Goal: Transaction & Acquisition: Purchase product/service

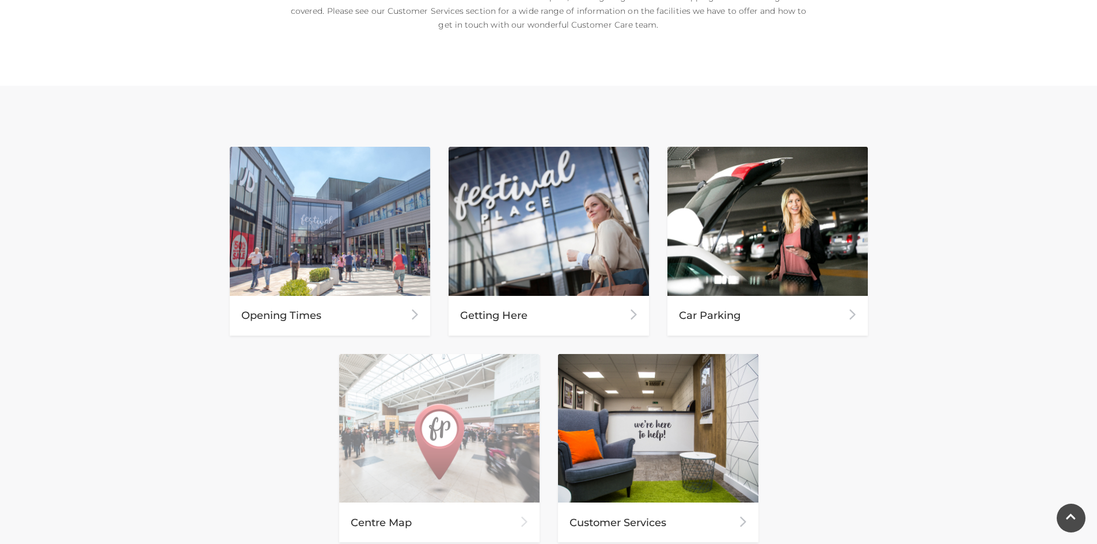
scroll to position [403, 0]
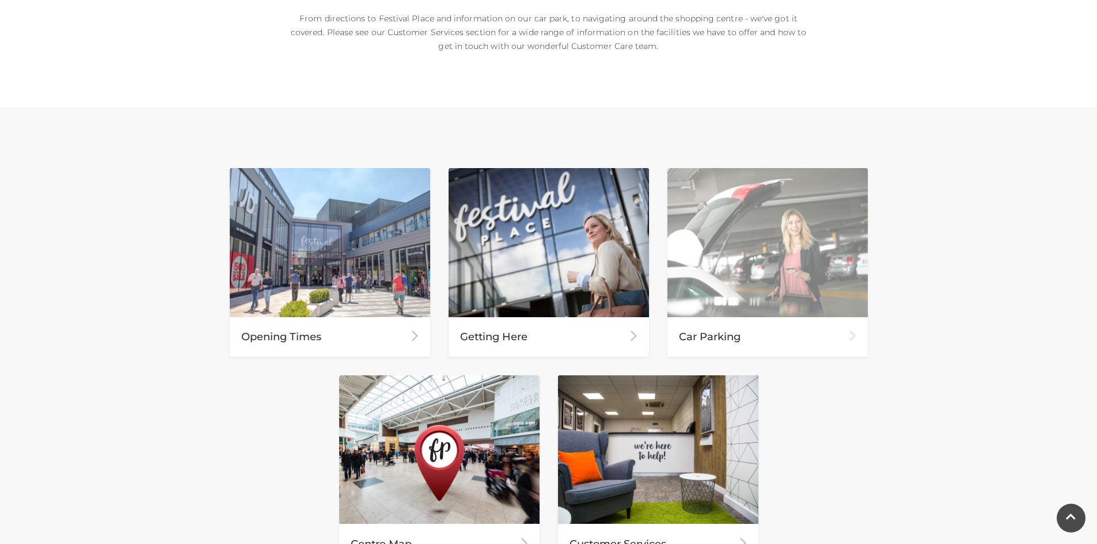
click at [720, 336] on div "Car Parking" at bounding box center [767, 337] width 200 height 40
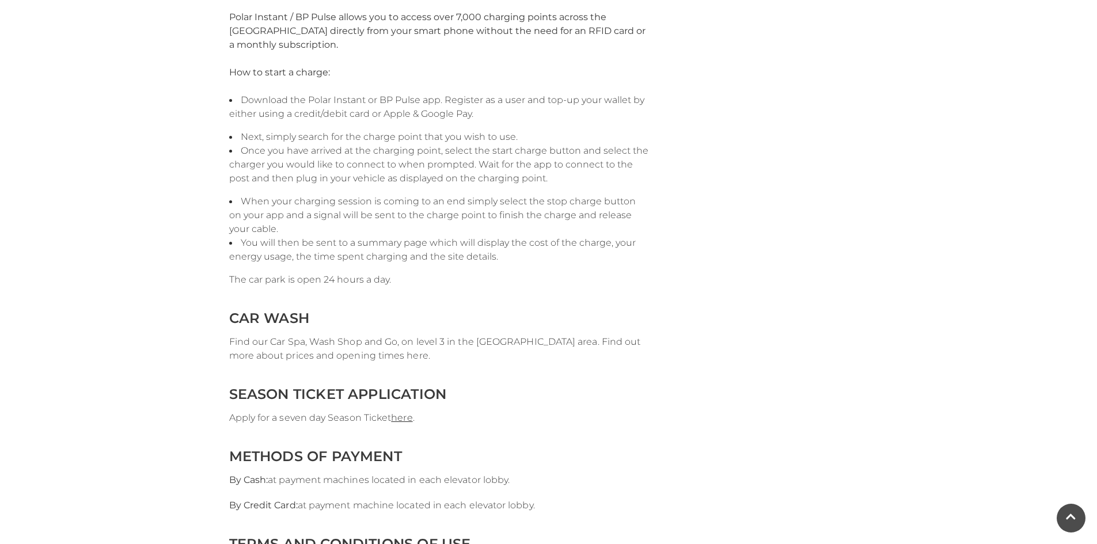
scroll to position [2130, 0]
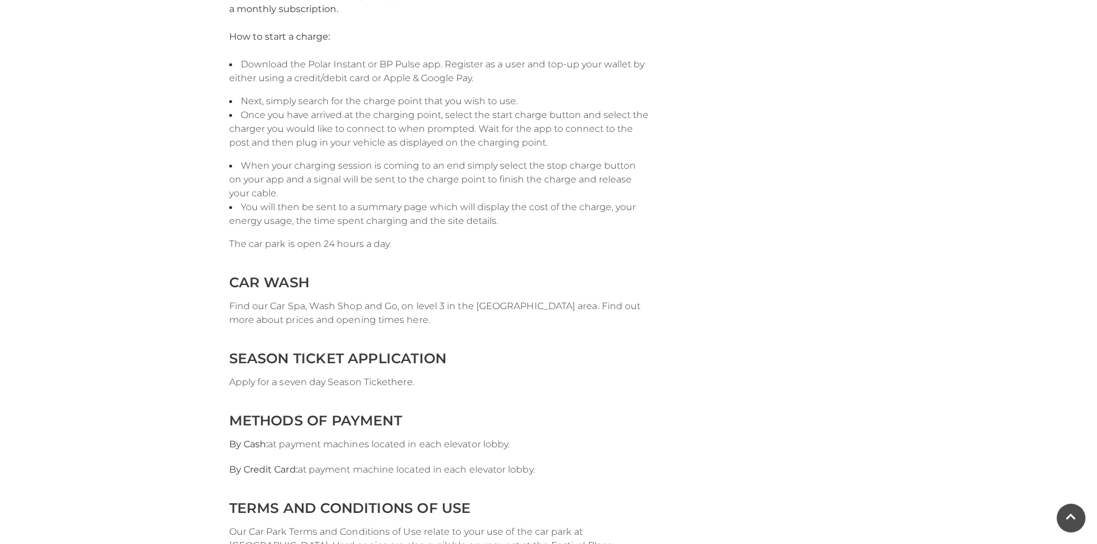
click at [403, 384] on link "here" at bounding box center [401, 381] width 21 height 11
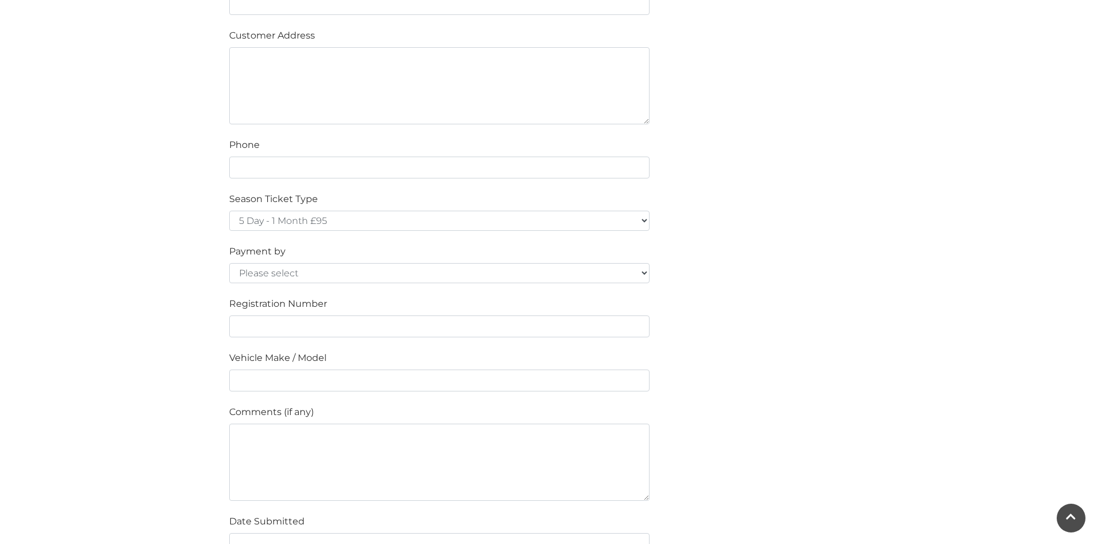
scroll to position [691, 0]
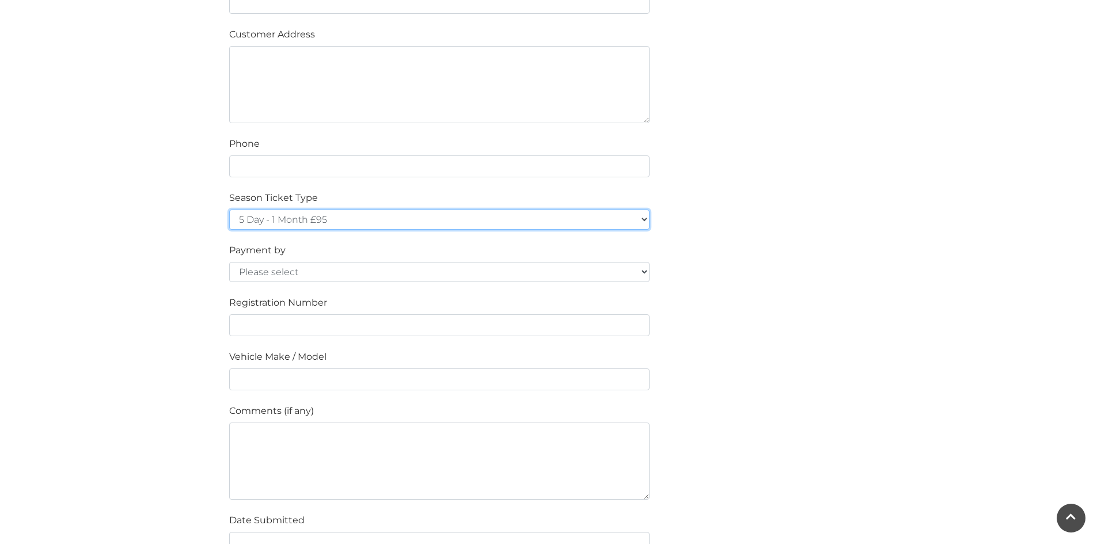
click at [442, 215] on select "5 Day - 1 Month £95 5 Day - 3 Months £270 (£90 a month standing order) 5 Day - …" at bounding box center [439, 220] width 420 height 20
click at [229, 210] on select "5 Day - 1 Month £95 5 Day - 3 Months £270 (£90 a month standing order) 5 Day - …" at bounding box center [439, 220] width 420 height 20
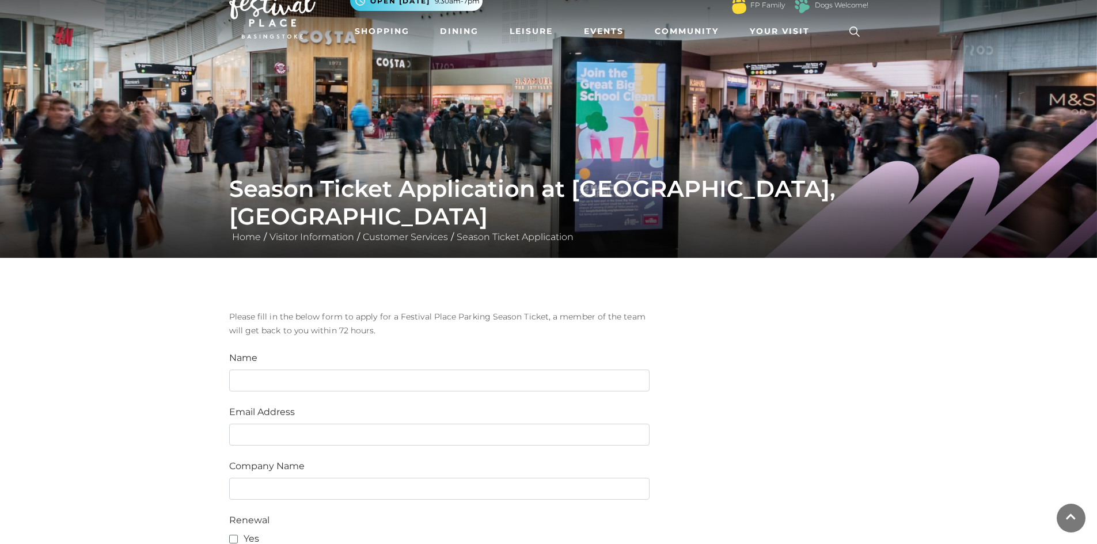
scroll to position [0, 0]
